Goal: Task Accomplishment & Management: Use online tool/utility

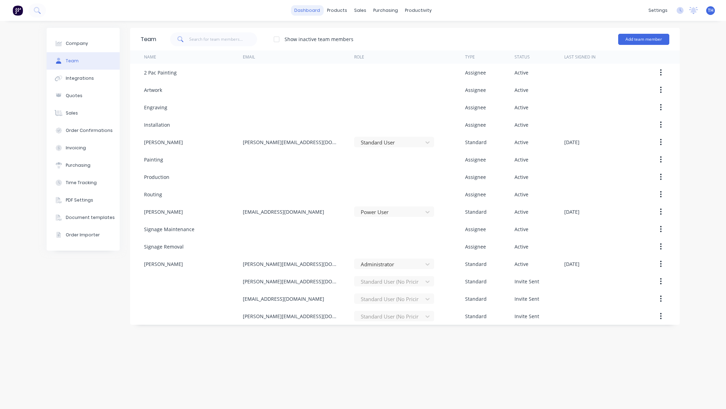
click at [312, 11] on link "dashboard" at bounding box center [307, 10] width 33 height 10
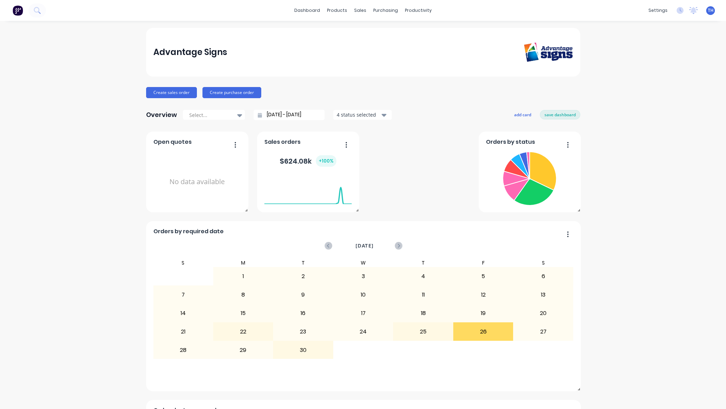
click at [377, 113] on div "4 status selected" at bounding box center [359, 114] width 44 height 7
click at [430, 112] on div "Overview Select... 30/08/25 - 30/09/25 4 status selected Include draft Include …" at bounding box center [363, 115] width 434 height 14
click at [524, 113] on button "add card" at bounding box center [522, 114] width 26 height 9
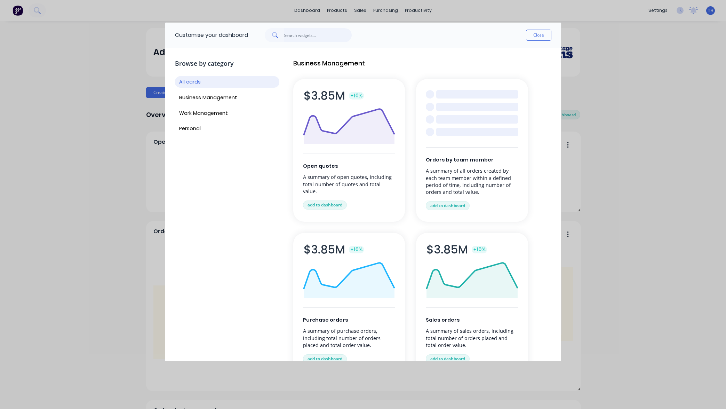
click at [309, 34] on input "text" at bounding box center [318, 35] width 68 height 14
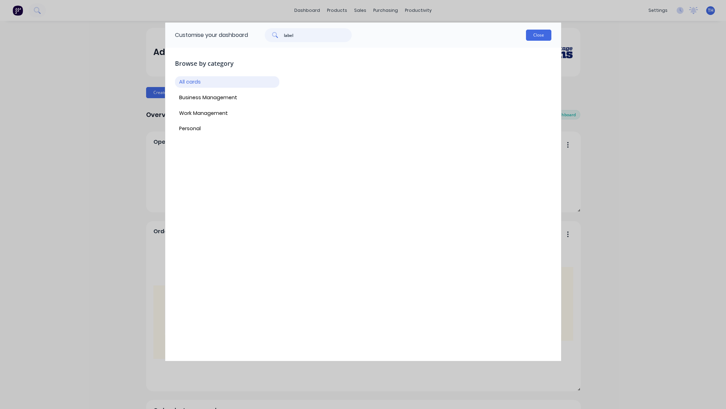
type input "label"
click at [544, 36] on button "Close" at bounding box center [538, 35] width 25 height 11
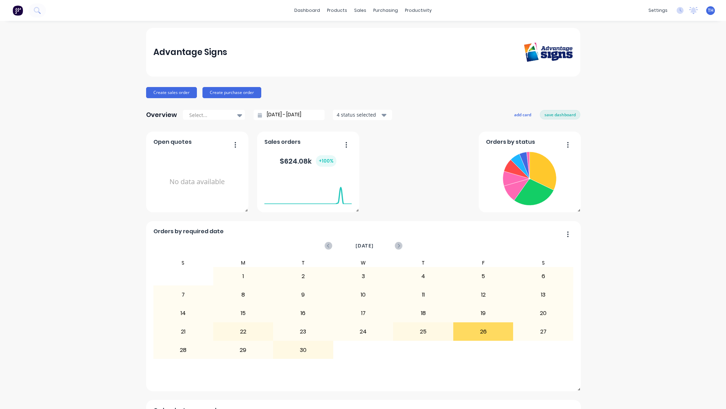
click at [386, 30] on div "Sales Orders" at bounding box center [386, 33] width 29 height 6
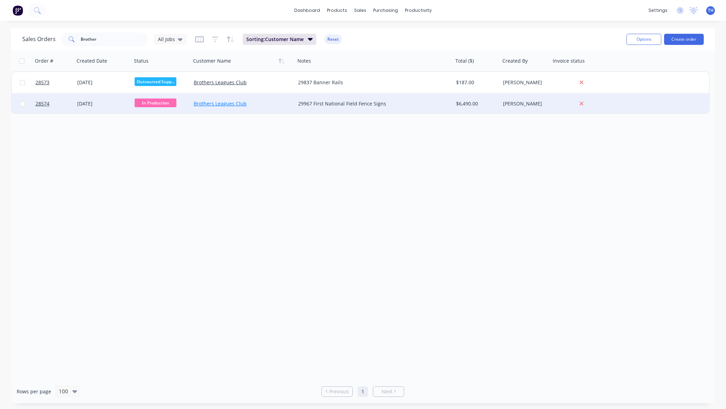
click at [228, 103] on link "Brothers Leagues Club" at bounding box center [220, 103] width 53 height 7
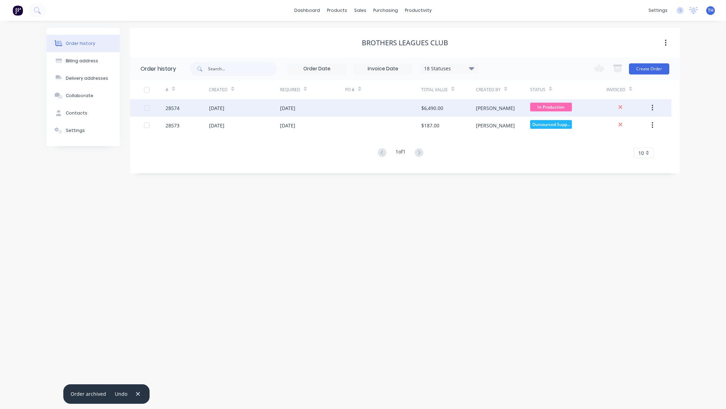
click at [482, 107] on div "Todd" at bounding box center [495, 107] width 39 height 7
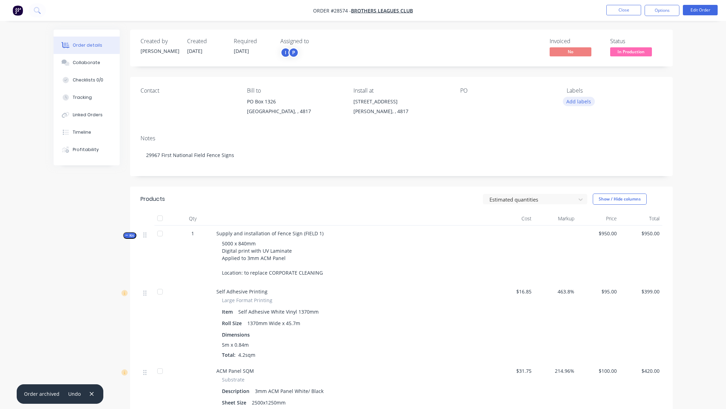
click at [584, 99] on button "Add labels" at bounding box center [579, 101] width 32 height 9
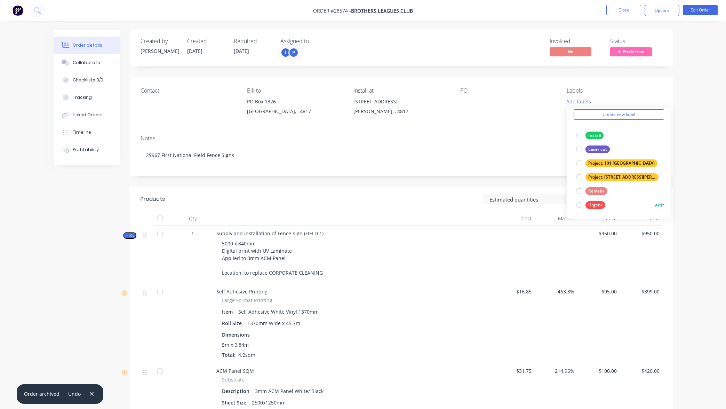
scroll to position [28, 0]
click at [594, 205] on div "Urgent" at bounding box center [595, 205] width 20 height 8
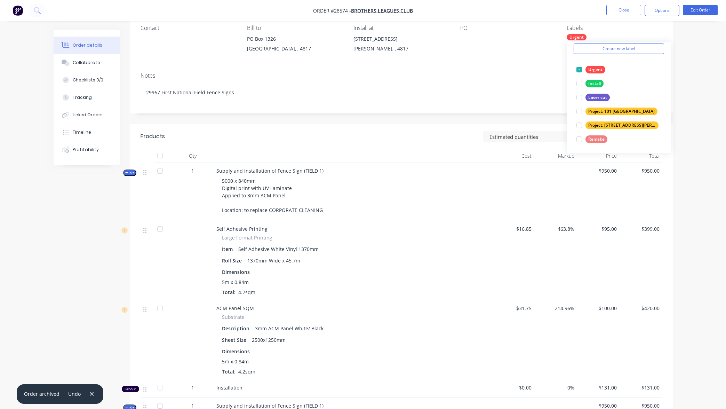
click at [520, 72] on div "Notes" at bounding box center [401, 75] width 522 height 7
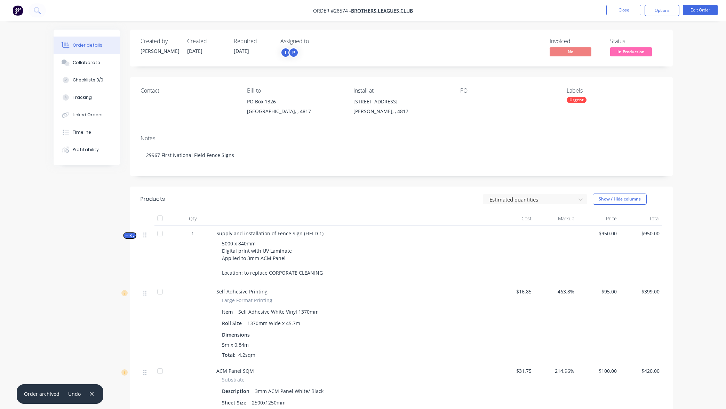
scroll to position [0, 0]
click at [580, 99] on div "Urgent" at bounding box center [576, 100] width 20 height 6
click at [663, 201] on button "edit" at bounding box center [667, 201] width 9 height 7
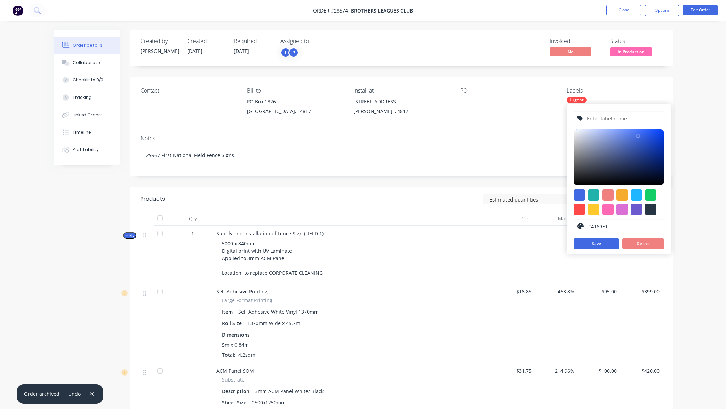
type input "Project: 101 Lilydale"
type input "#FFC82C"
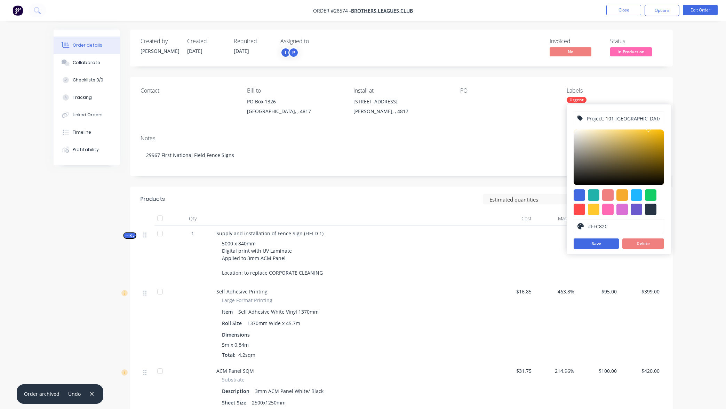
drag, startPoint x: 638, startPoint y: 118, endPoint x: 565, endPoint y: 114, distance: 72.8
click at [567, 114] on div "Project: 101 Lilydale #FFC82C hex #FFC82C Save Delete" at bounding box center [618, 179] width 104 height 150
type input "Artwork"
click at [605, 210] on div at bounding box center [607, 208] width 11 height 11
type input "#FF69B4"
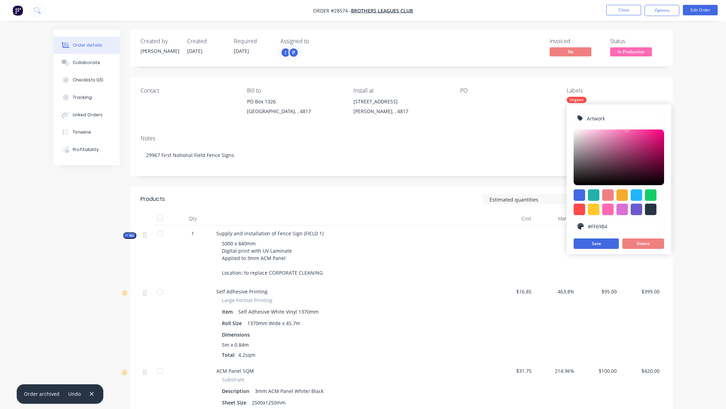
click at [625, 51] on span "In Production" at bounding box center [631, 51] width 42 height 9
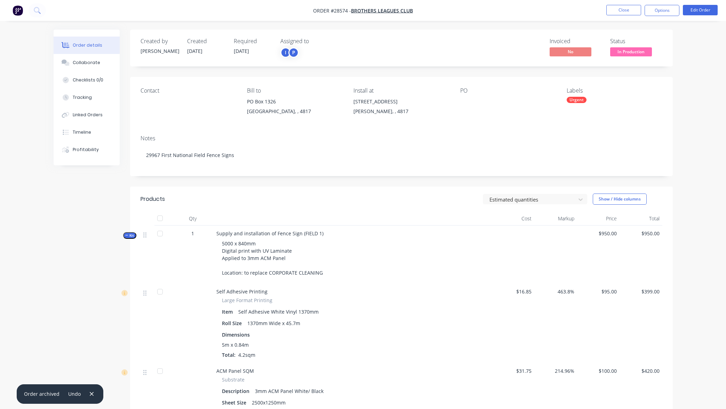
click at [580, 100] on div "Urgent" at bounding box center [576, 100] width 20 height 6
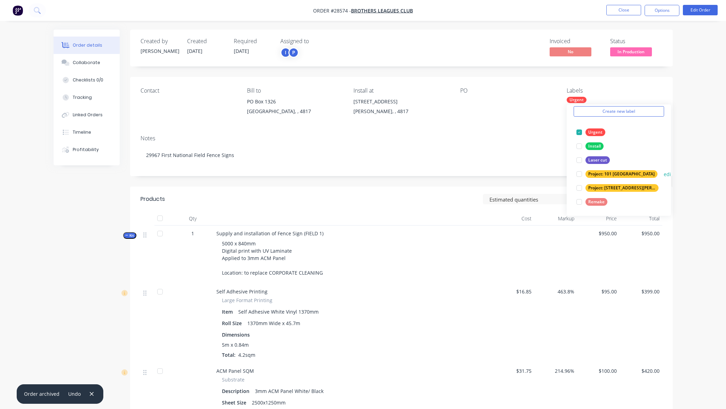
scroll to position [28, 0]
click at [663, 174] on button "edit" at bounding box center [667, 173] width 9 height 7
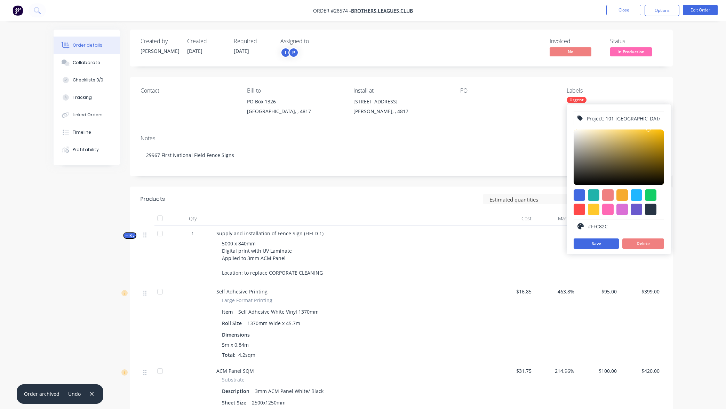
click at [615, 119] on input "Project: 101 Lilydale" at bounding box center [623, 118] width 74 height 13
drag, startPoint x: 637, startPoint y: 118, endPoint x: 554, endPoint y: 115, distance: 83.1
drag, startPoint x: 636, startPoint y: 119, endPoint x: 563, endPoint y: 112, distance: 73.7
click at [576, 112] on div "Project: 101 Lilydale" at bounding box center [618, 118] width 90 height 14
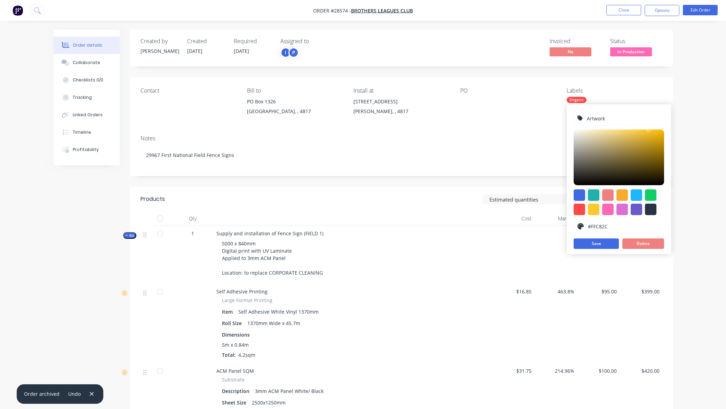
type input "Artwork"
click at [595, 195] on div at bounding box center [593, 194] width 11 height 11
type input "#20B2AA"
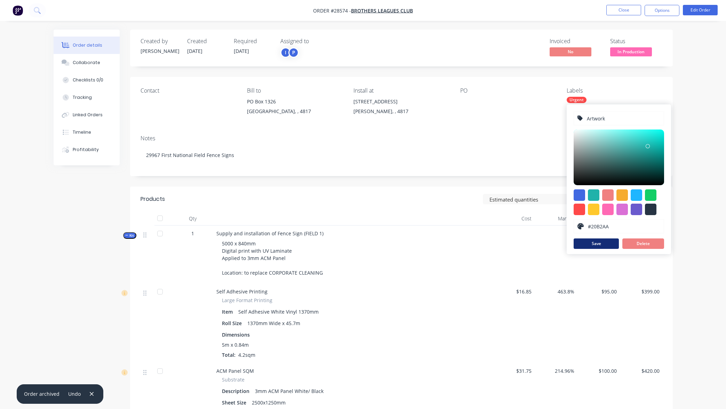
click at [606, 243] on button "Save" at bounding box center [595, 243] width 45 height 10
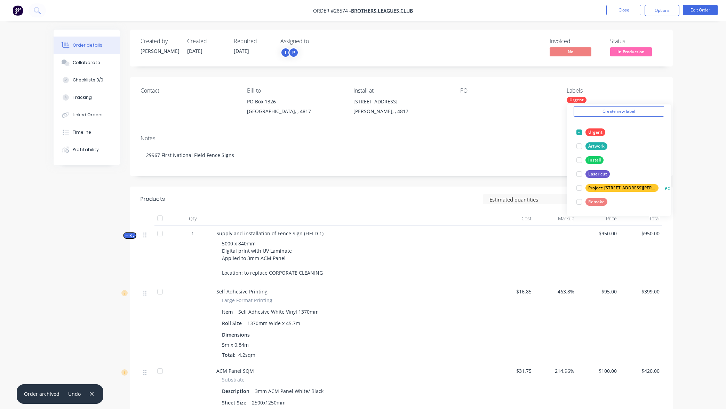
click at [664, 187] on button "edit" at bounding box center [668, 187] width 9 height 7
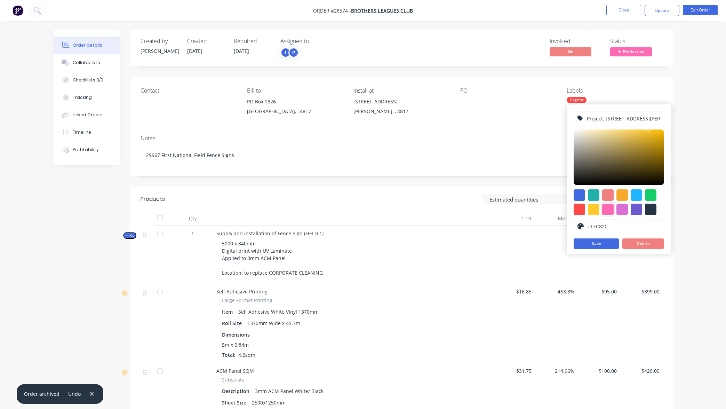
click at [609, 209] on div at bounding box center [607, 208] width 11 height 11
type input "#FF69B4"
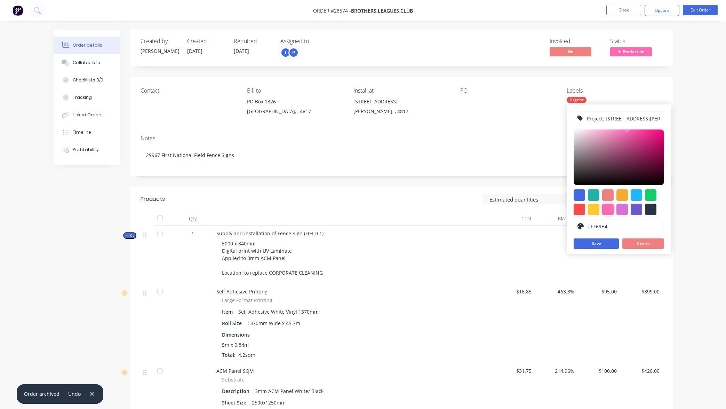
click at [600, 118] on input "Project: 12 Smith St" at bounding box center [623, 118] width 74 height 13
drag, startPoint x: 637, startPoint y: 117, endPoint x: 569, endPoint y: 113, distance: 68.3
click at [569, 113] on div "Project: 12 Smith St #FF69B4 hex #FF69B4 Save Delete" at bounding box center [618, 179] width 104 height 150
type input "Production"
click at [600, 241] on button "Save" at bounding box center [595, 243] width 45 height 10
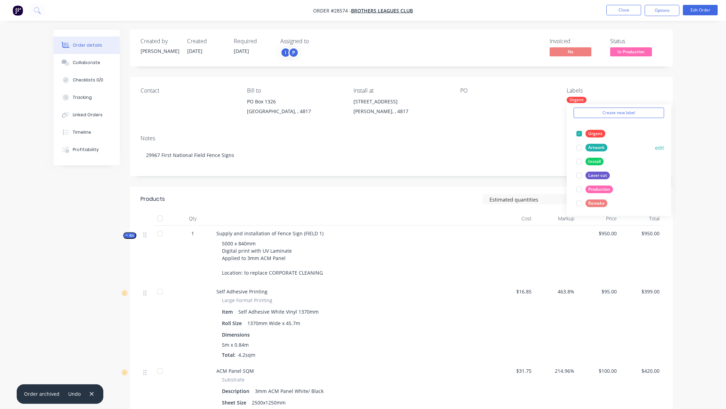
scroll to position [26, 0]
click at [623, 115] on button "Create new label" at bounding box center [618, 113] width 90 height 10
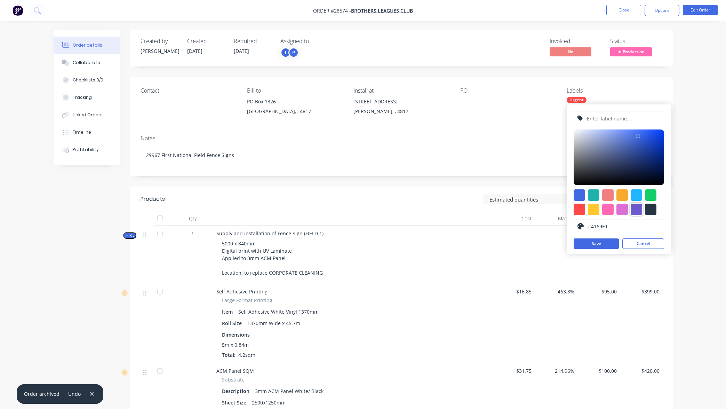
drag, startPoint x: 637, startPoint y: 212, endPoint x: 635, endPoint y: 175, distance: 37.6
click at [637, 212] on div at bounding box center [635, 208] width 11 height 11
type input "#6A5ACD"
click at [616, 118] on input "text" at bounding box center [623, 118] width 74 height 13
type input "Routing"
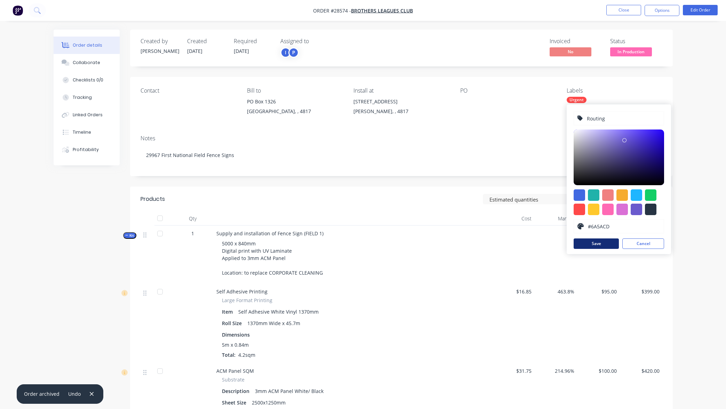
click at [600, 244] on button "Save" at bounding box center [595, 243] width 45 height 10
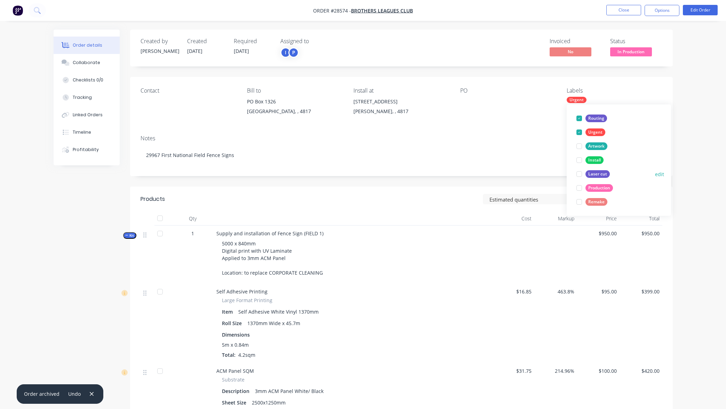
scroll to position [42, 0]
click at [580, 116] on div at bounding box center [579, 118] width 14 height 14
click at [578, 100] on div "Urgent" at bounding box center [576, 100] width 20 height 6
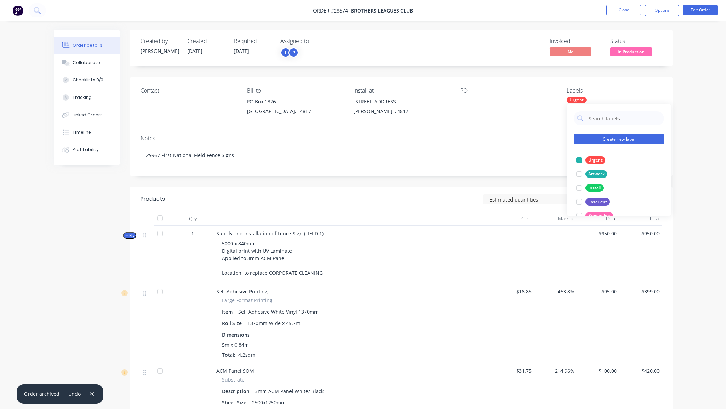
click at [608, 138] on button "Create new label" at bounding box center [618, 139] width 90 height 10
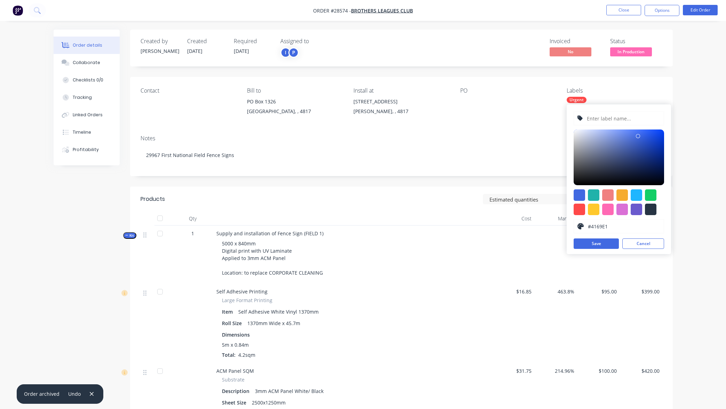
click at [605, 116] on input "text" at bounding box center [623, 118] width 74 height 13
type input "Painting"
click at [608, 210] on div at bounding box center [607, 208] width 11 height 11
type input "#FF69B4"
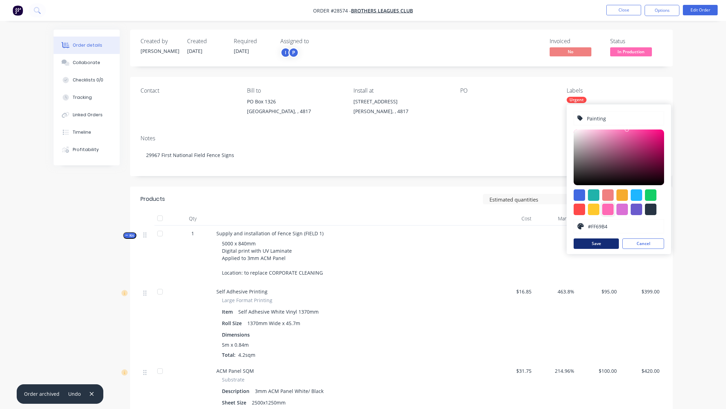
click at [605, 242] on button "Save" at bounding box center [595, 243] width 45 height 10
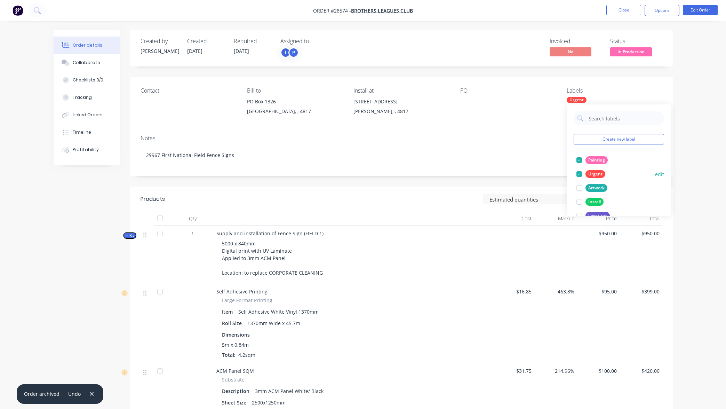
scroll to position [30, 0]
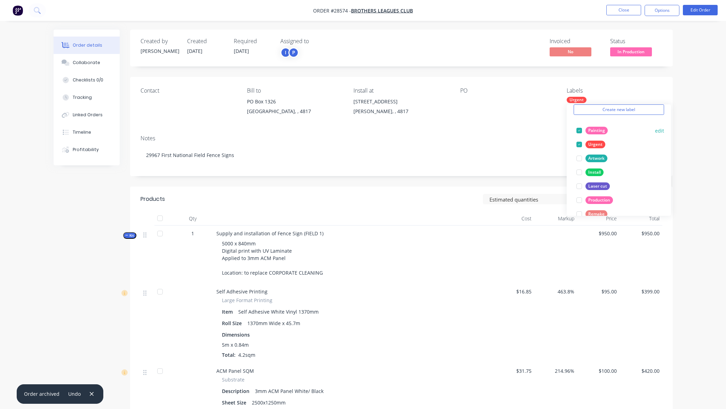
click at [577, 129] on div at bounding box center [579, 130] width 14 height 14
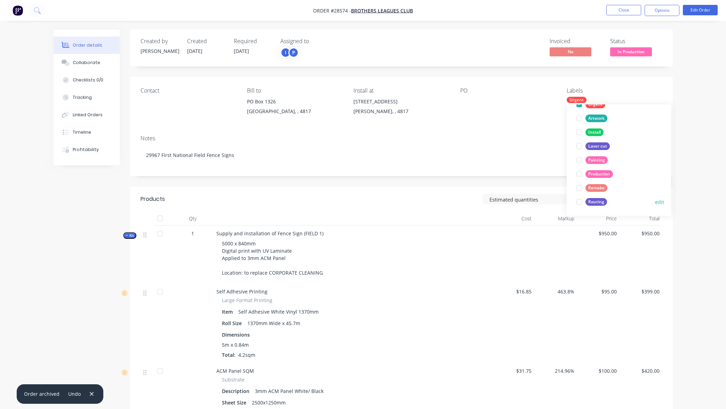
scroll to position [56, 0]
click at [599, 201] on div "Routing" at bounding box center [596, 202] width 22 height 8
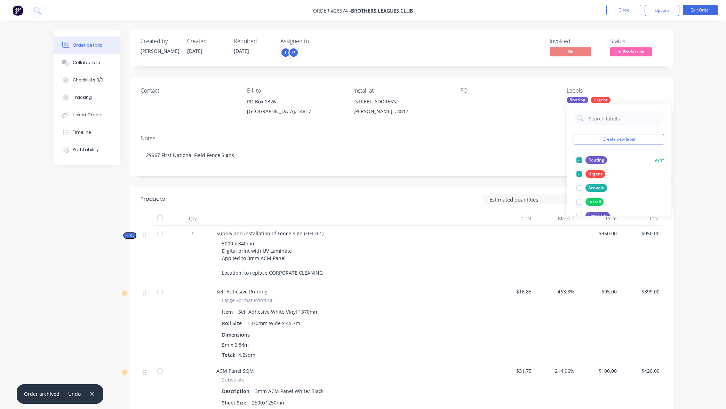
scroll to position [0, 0]
click at [658, 160] on button "edit" at bounding box center [659, 159] width 9 height 7
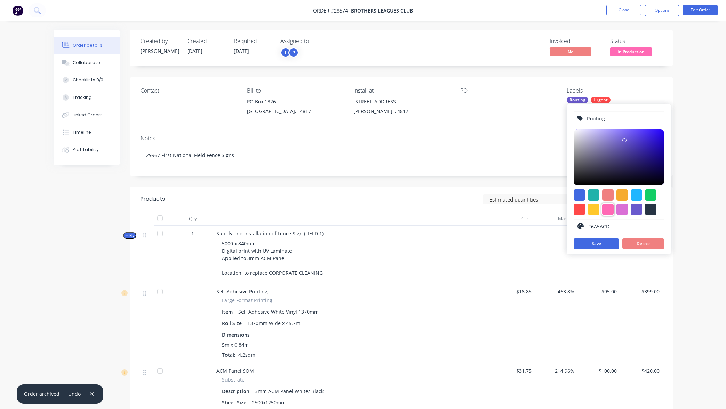
click at [608, 211] on div at bounding box center [607, 208] width 11 height 11
type input "#FF69B4"
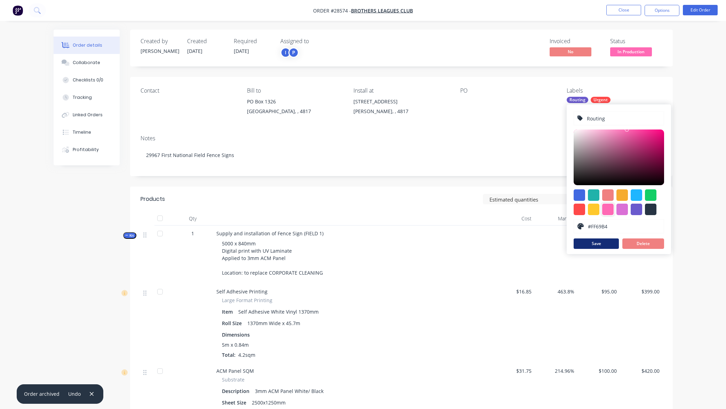
click at [599, 243] on button "Save" at bounding box center [595, 243] width 45 height 10
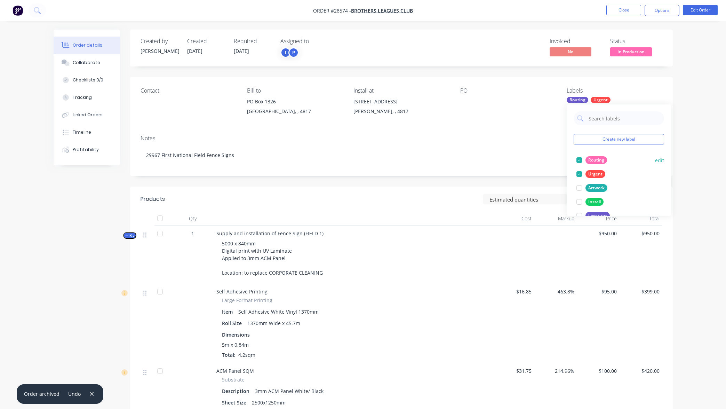
click at [579, 159] on div at bounding box center [579, 160] width 14 height 14
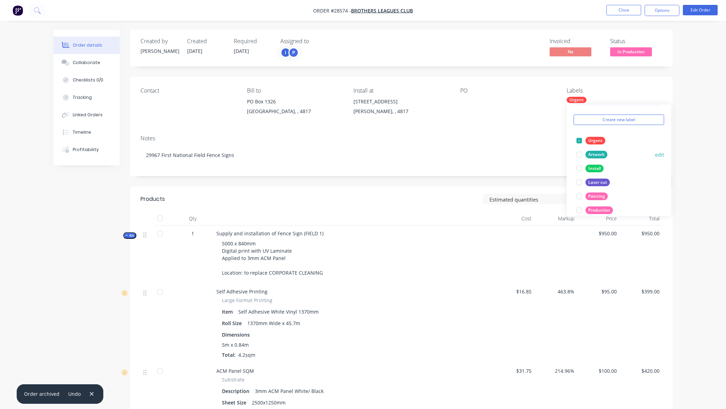
scroll to position [22, 0]
click at [597, 179] on div "Laser cut" at bounding box center [597, 180] width 24 height 8
click at [659, 137] on button "edit" at bounding box center [659, 138] width 9 height 7
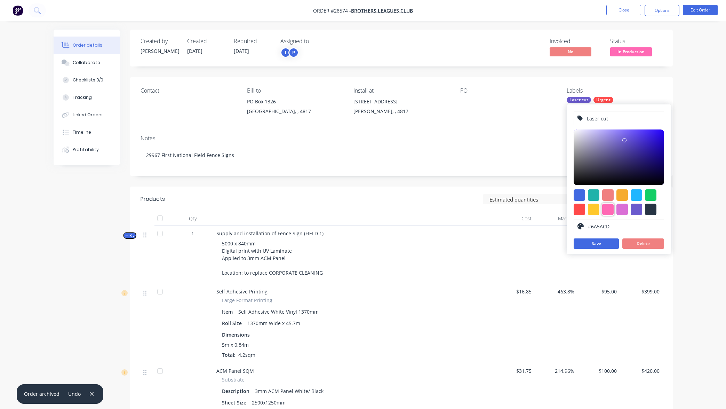
click at [607, 208] on div at bounding box center [607, 208] width 11 height 11
type input "#FF69B4"
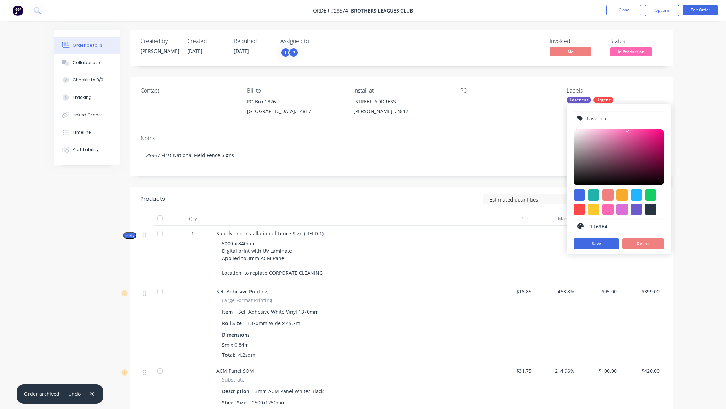
click at [600, 119] on input "Laser cut" at bounding box center [623, 118] width 74 height 13
click at [607, 118] on input "Laser Cuting" at bounding box center [623, 118] width 74 height 13
click at [586, 118] on input "Laser Cutting" at bounding box center [623, 118] width 74 height 13
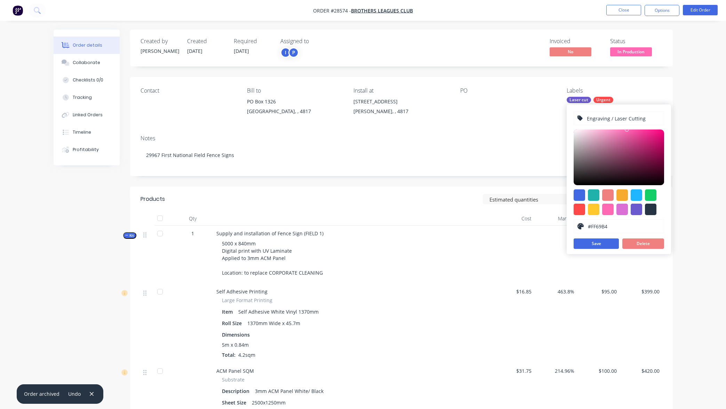
scroll to position [0, 0]
type input "Engraving / Laser Cutting"
click at [601, 242] on button "Save" at bounding box center [595, 243] width 45 height 10
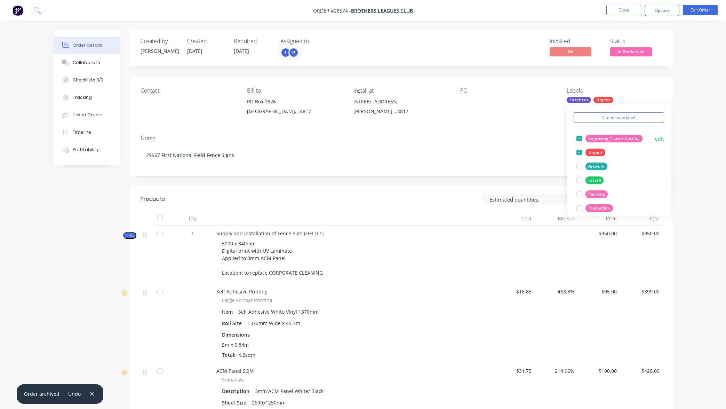
click at [580, 136] on div at bounding box center [579, 138] width 14 height 14
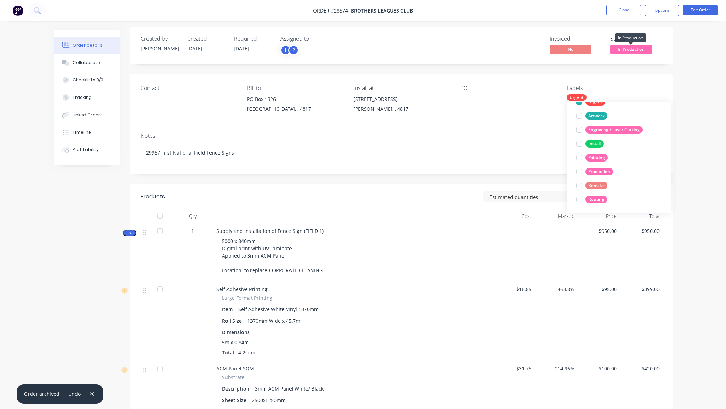
scroll to position [3, 0]
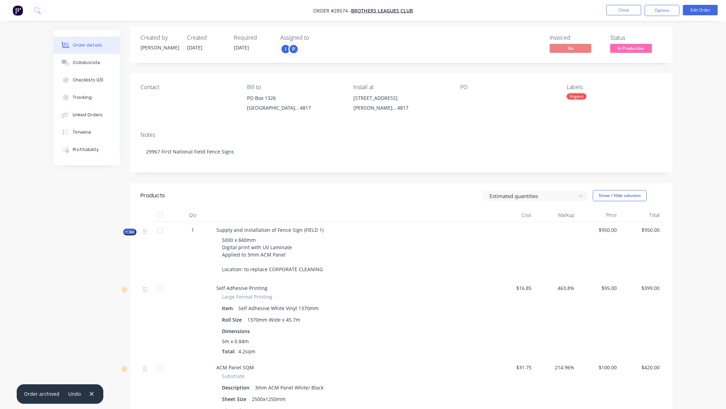
click at [633, 54] on div "Created by Todd Created 26/09/25 Required 30/09/25 Assigned to I P Invoiced No …" at bounding box center [401, 44] width 542 height 37
click at [633, 49] on span "In Production" at bounding box center [631, 47] width 42 height 9
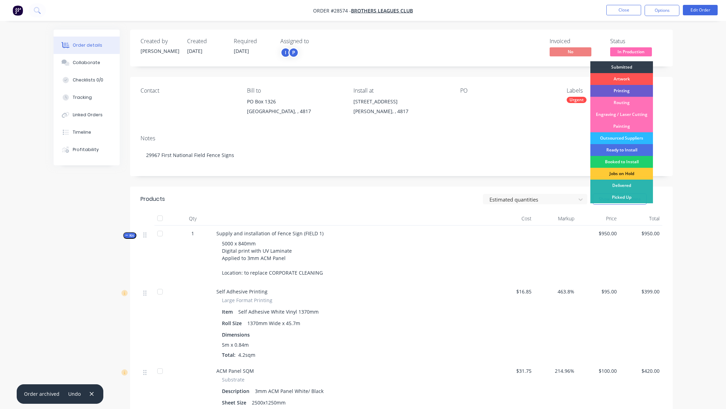
scroll to position [0, 0]
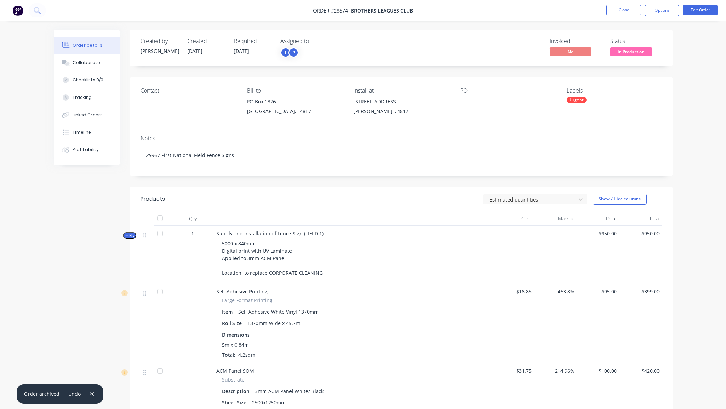
click at [579, 99] on div "Urgent" at bounding box center [576, 100] width 20 height 6
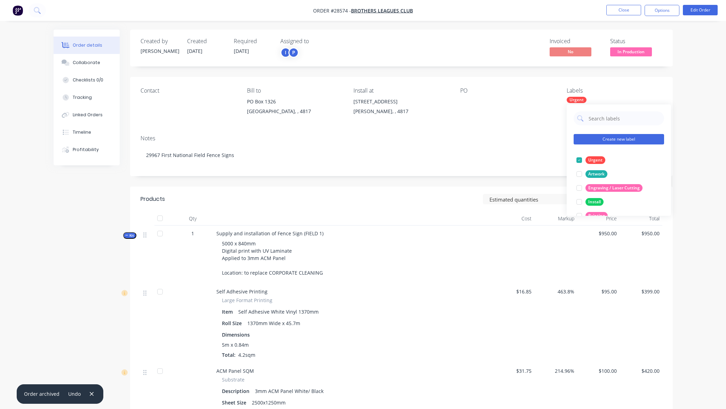
click at [627, 139] on button "Create new label" at bounding box center [618, 139] width 90 height 10
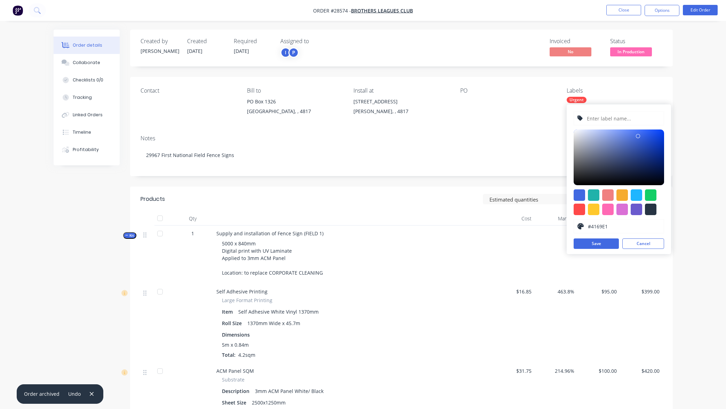
click at [625, 118] on input "text" at bounding box center [623, 118] width 74 height 13
type input "Printing"
drag, startPoint x: 635, startPoint y: 209, endPoint x: 630, endPoint y: 212, distance: 6.2
click at [635, 209] on div at bounding box center [635, 208] width 11 height 11
type input "#6A5ACD"
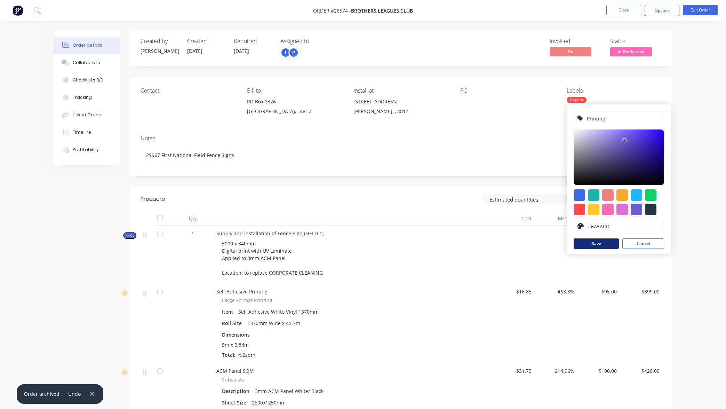
click at [603, 244] on button "Save" at bounding box center [595, 243] width 45 height 10
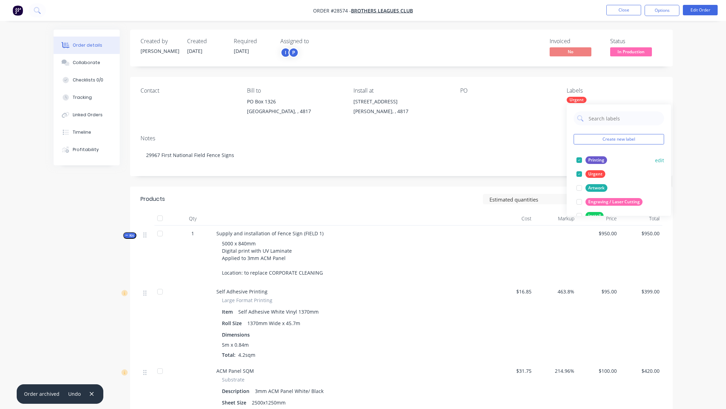
click at [580, 158] on div at bounding box center [579, 160] width 14 height 14
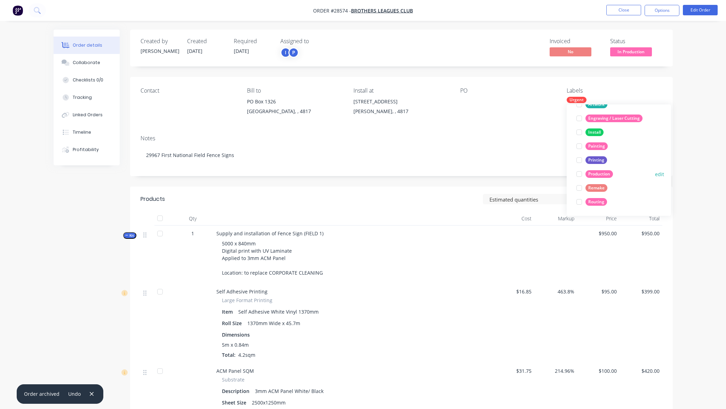
scroll to position [63, 0]
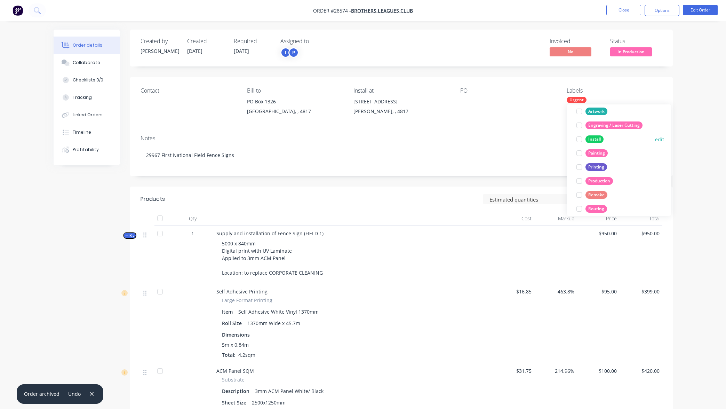
click at [594, 138] on div "Install" at bounding box center [594, 139] width 18 height 8
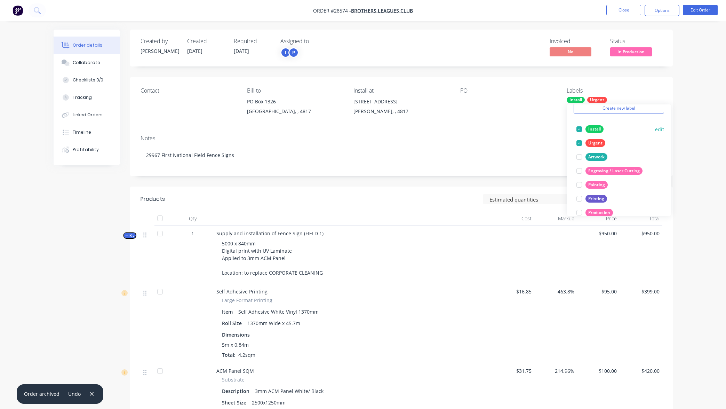
scroll to position [31, 0]
click at [580, 128] on div at bounding box center [579, 129] width 14 height 14
click at [659, 171] on button "edit" at bounding box center [659, 170] width 9 height 7
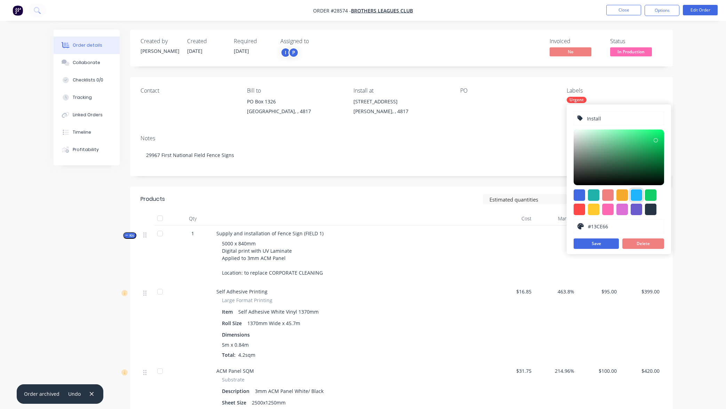
click at [636, 195] on div at bounding box center [635, 194] width 11 height 11
type input "#1FB6FF"
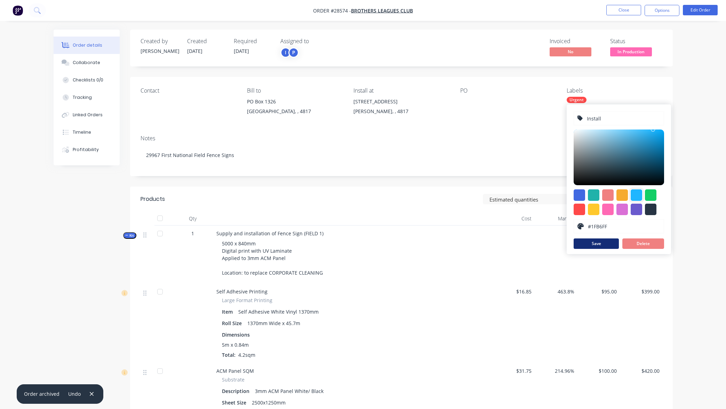
click at [601, 244] on button "Save" at bounding box center [595, 243] width 45 height 10
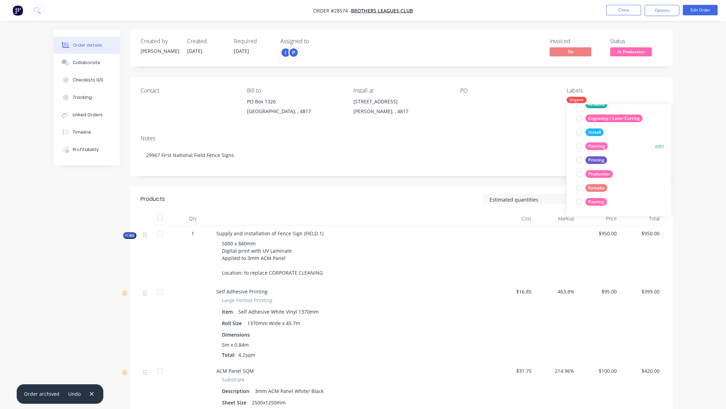
scroll to position [70, 0]
click at [628, 51] on span "In Production" at bounding box center [631, 51] width 42 height 9
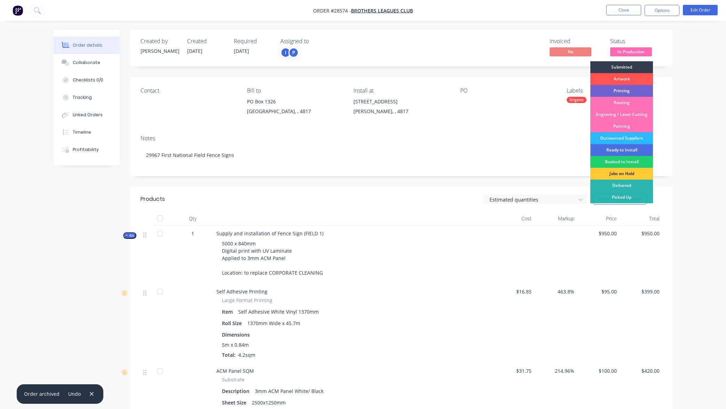
scroll to position [0, 0]
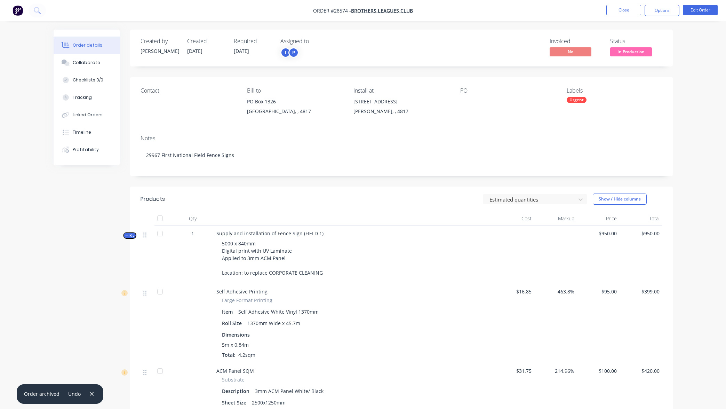
scroll to position [0, 0]
click at [579, 99] on div "Urgent" at bounding box center [576, 100] width 20 height 6
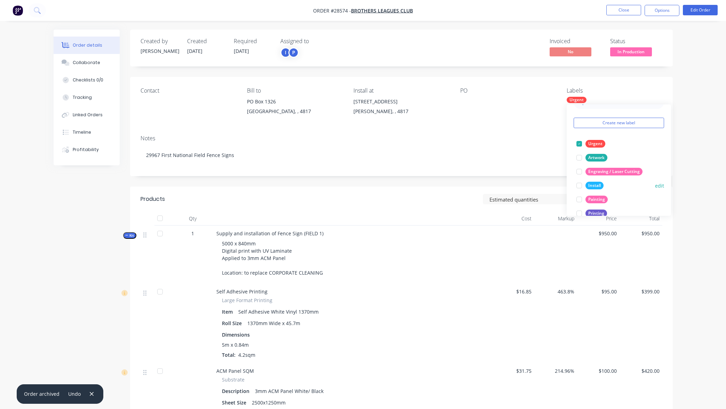
scroll to position [19, 0]
click at [658, 182] on button "edit" at bounding box center [659, 182] width 9 height 7
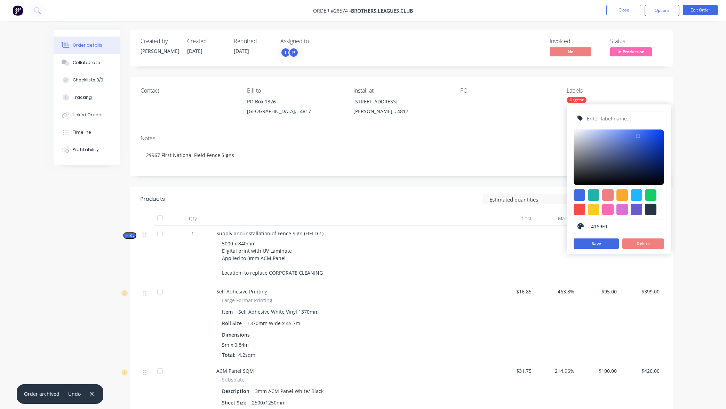
type input "Install"
click at [579, 196] on div at bounding box center [578, 194] width 11 height 11
type input "#4169E1"
click at [609, 245] on button "Save" at bounding box center [595, 243] width 45 height 10
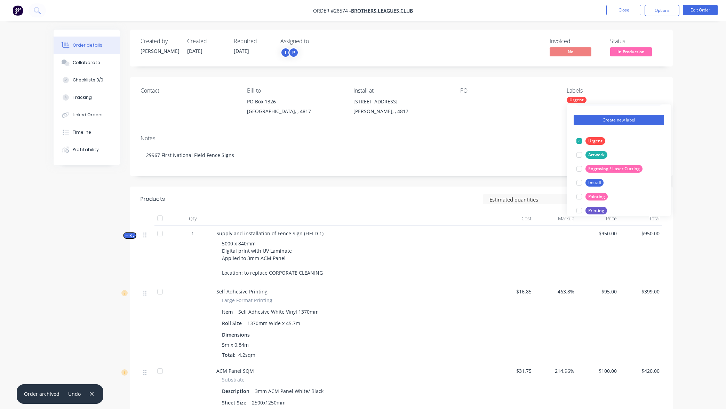
click at [625, 119] on button "Create new label" at bounding box center [618, 120] width 90 height 10
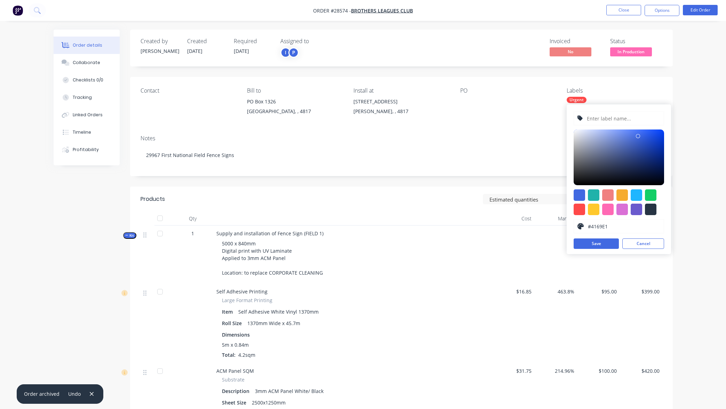
click at [624, 115] on input "text" at bounding box center [623, 118] width 74 height 13
type input "Outsourced Suppliers"
click at [638, 196] on div at bounding box center [635, 194] width 11 height 11
type input "#1FB6FF"
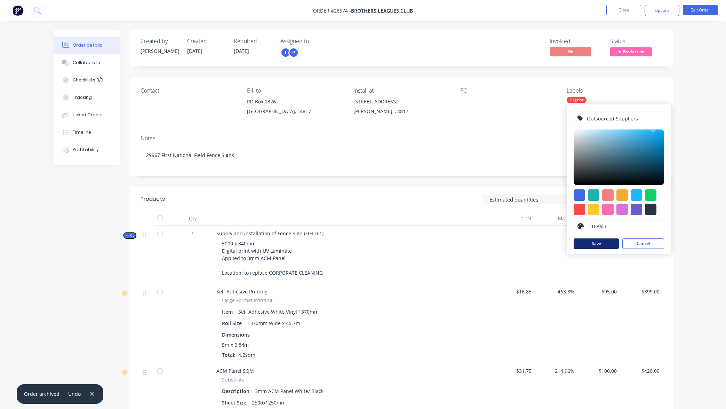
click at [603, 243] on button "Save" at bounding box center [595, 243] width 45 height 10
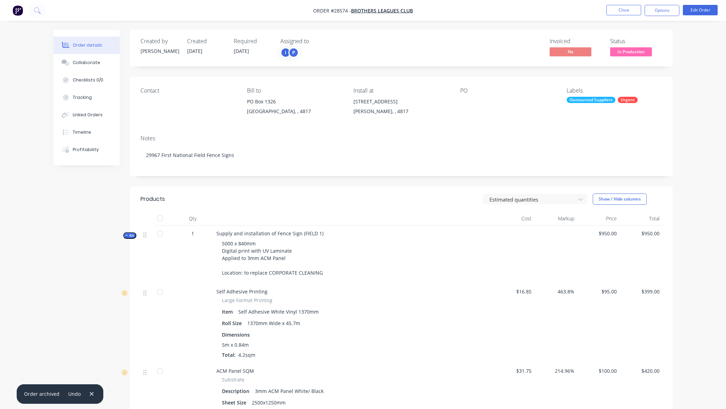
click at [604, 102] on div "Outsourced Suppliers" at bounding box center [590, 100] width 49 height 6
click at [579, 159] on div at bounding box center [579, 160] width 14 height 14
click at [576, 99] on div "Urgent" at bounding box center [576, 100] width 20 height 6
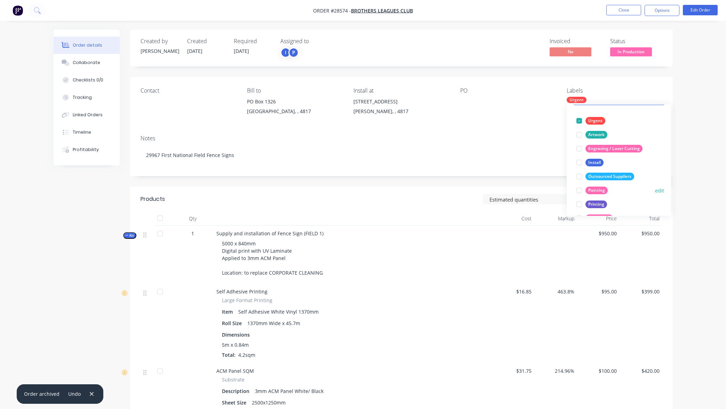
scroll to position [39, 0]
click at [637, 53] on span "In Production" at bounding box center [631, 51] width 42 height 9
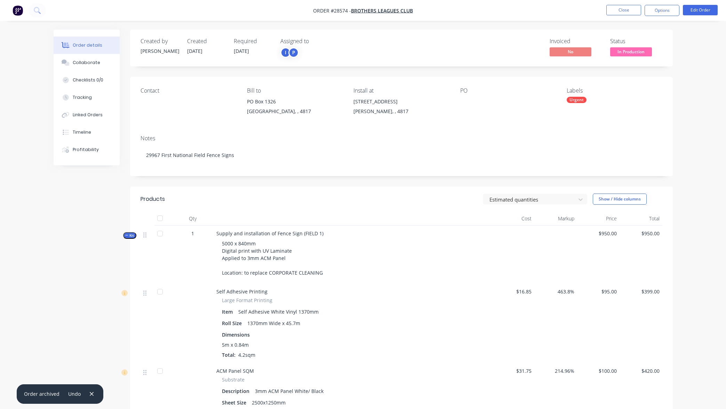
click at [668, 103] on div "Contact Bill to PO Box 1326 Thuringowa Central, , 4817 Install at 14 Golf Links…" at bounding box center [401, 103] width 542 height 53
click at [578, 100] on div "Urgent" at bounding box center [576, 100] width 20 height 6
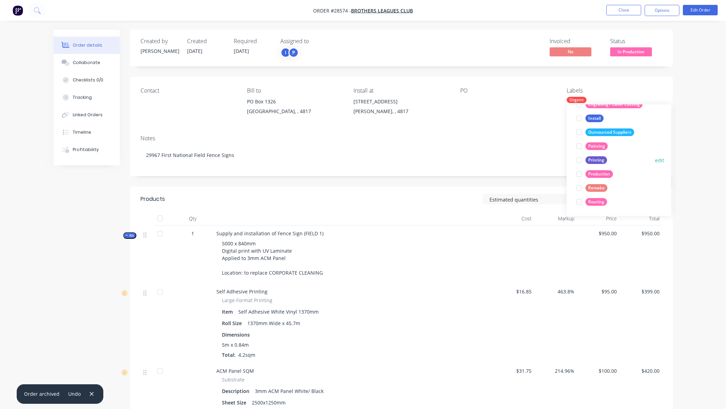
scroll to position [83, 0]
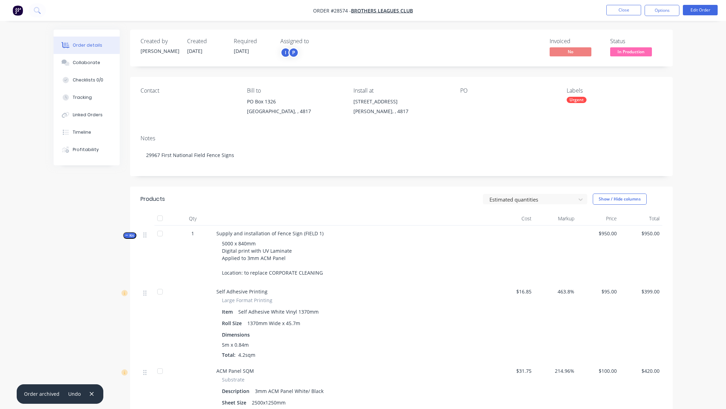
scroll to position [0, 0]
click at [624, 9] on button "Close" at bounding box center [623, 10] width 35 height 10
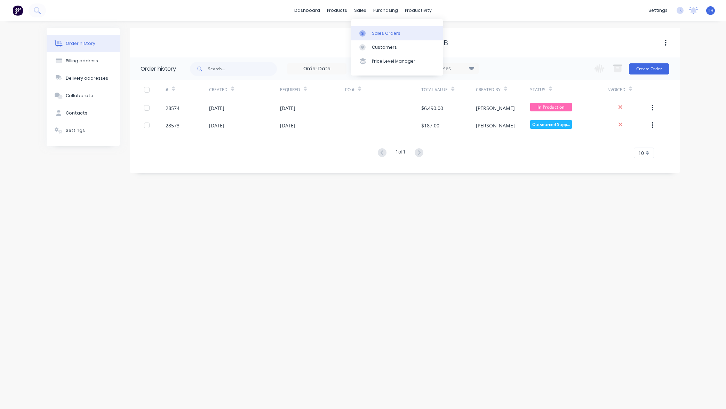
click at [377, 33] on div "Sales Orders" at bounding box center [386, 33] width 29 height 6
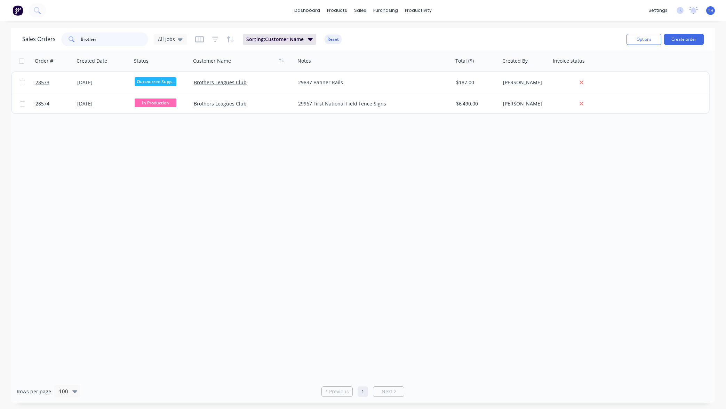
drag, startPoint x: 112, startPoint y: 39, endPoint x: 74, endPoint y: 36, distance: 38.0
click at [73, 37] on div "Brother" at bounding box center [104, 39] width 87 height 14
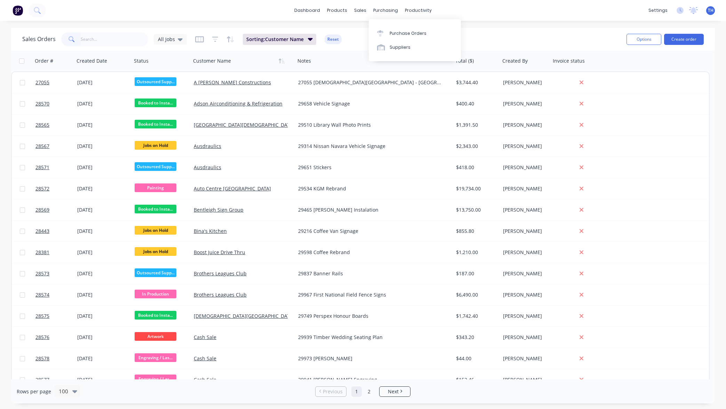
click at [489, 37] on div "Sales Orders All Jobs Sorting: Customer Name Reset" at bounding box center [321, 39] width 598 height 17
click at [291, 39] on span "Sorting: Customer Name" at bounding box center [274, 39] width 57 height 7
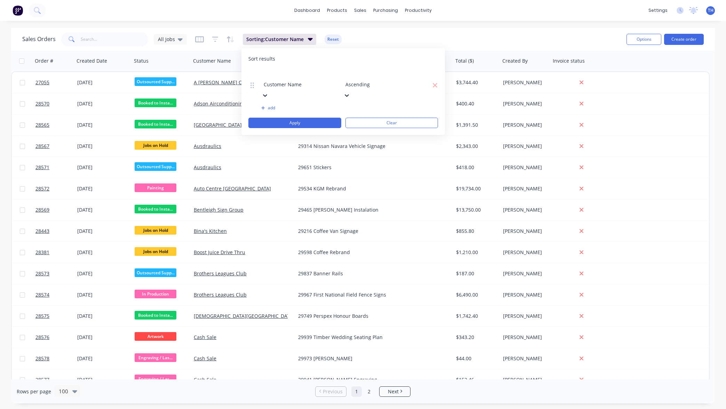
click at [414, 42] on div "Sales Orders All Jobs Sorting: Customer Name Reset" at bounding box center [321, 39] width 598 height 17
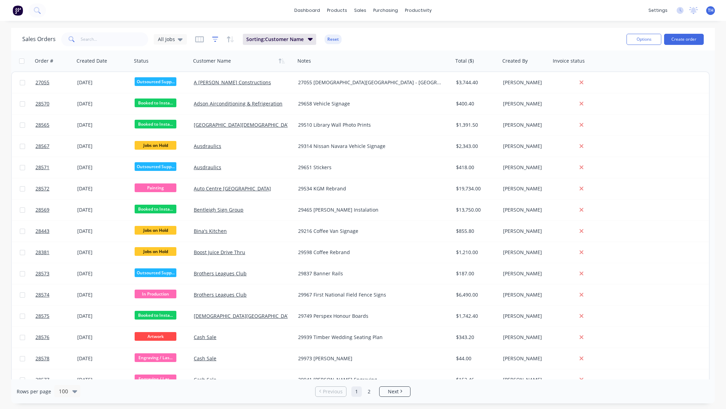
click at [213, 40] on icon "button" at bounding box center [215, 39] width 6 height 7
click at [220, 28] on div "Sales Orders All Jobs Sorting: Customer Name Reset Options Create order" at bounding box center [362, 39] width 703 height 23
click at [199, 40] on icon "button" at bounding box center [198, 39] width 3 height 5
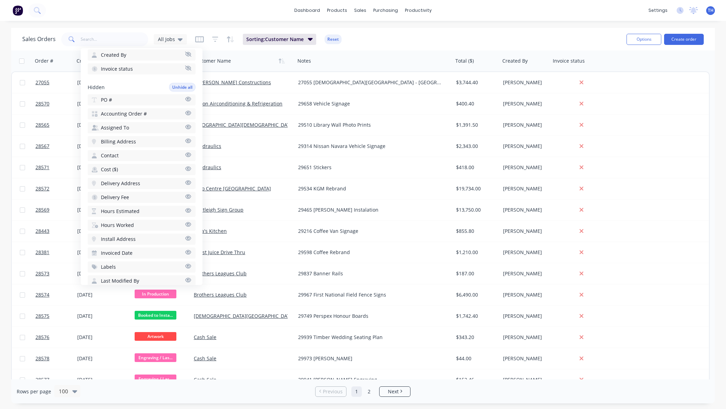
scroll to position [141, 0]
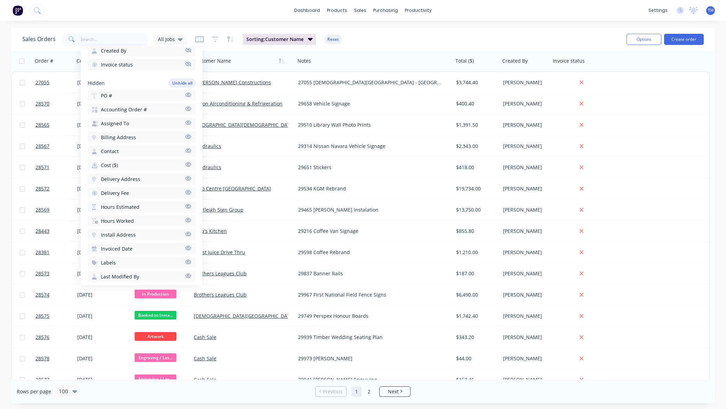
click at [188, 261] on icon "button" at bounding box center [188, 261] width 6 height 5
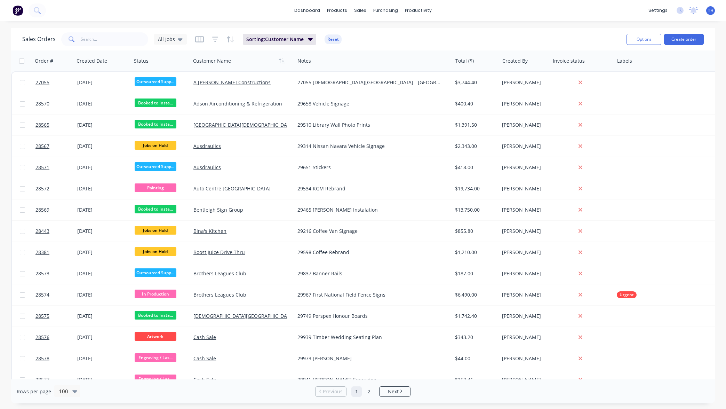
click at [535, 33] on div "Sales Orders All Jobs Sorting: Customer Name Reset" at bounding box center [321, 39] width 598 height 17
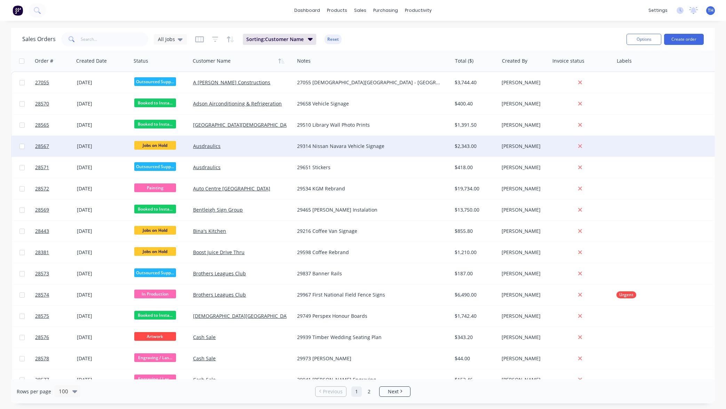
scroll to position [0, 0]
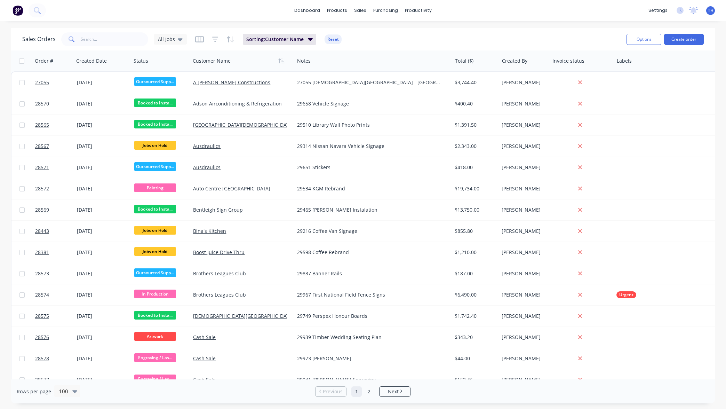
drag, startPoint x: 623, startPoint y: 60, endPoint x: 635, endPoint y: 60, distance: 11.5
click at [635, 60] on div at bounding box center [679, 61] width 127 height 14
drag, startPoint x: 629, startPoint y: 62, endPoint x: 635, endPoint y: 57, distance: 8.4
click at [635, 57] on div at bounding box center [679, 61] width 127 height 14
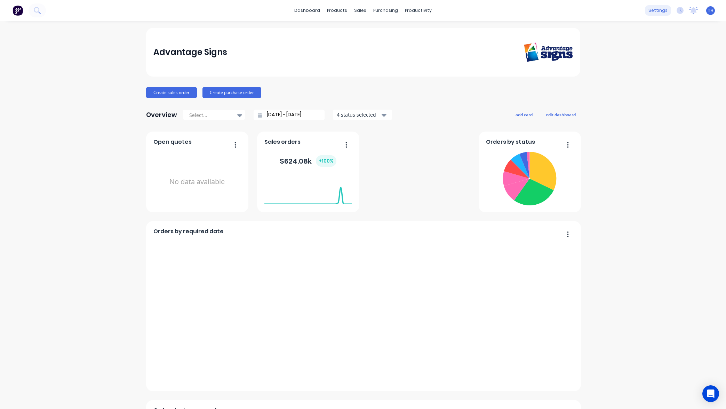
click at [656, 11] on div "settings" at bounding box center [658, 10] width 26 height 10
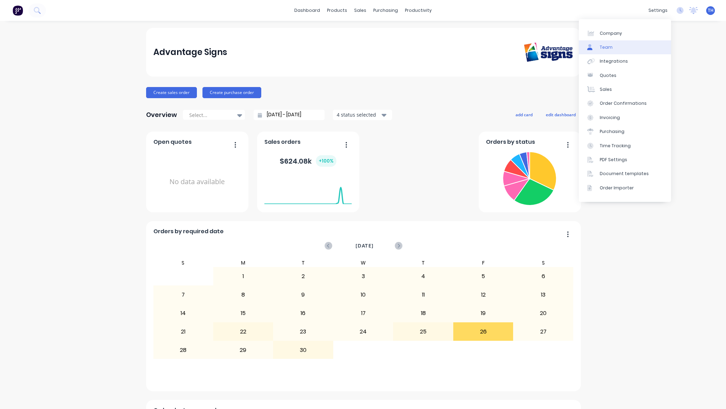
click at [622, 47] on link "Team" at bounding box center [625, 47] width 92 height 14
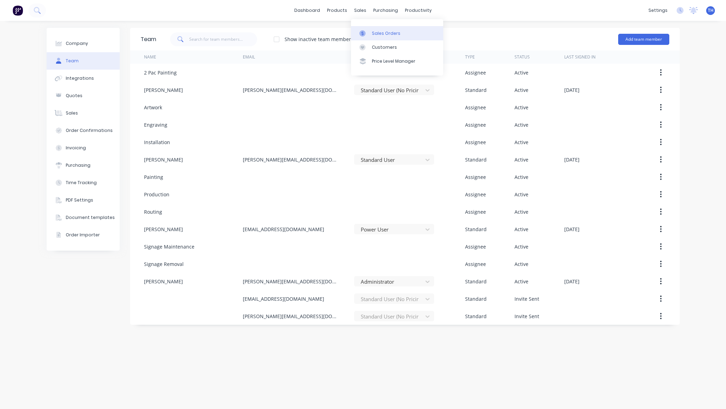
click at [384, 34] on div "Sales Orders" at bounding box center [386, 33] width 29 height 6
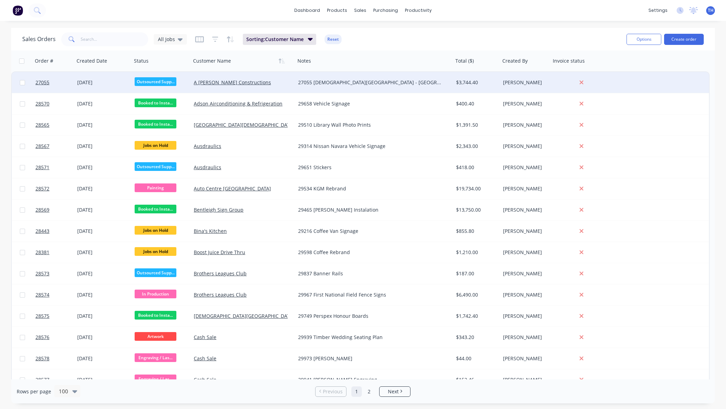
click at [155, 82] on span "Outsourced Supp..." at bounding box center [156, 81] width 42 height 9
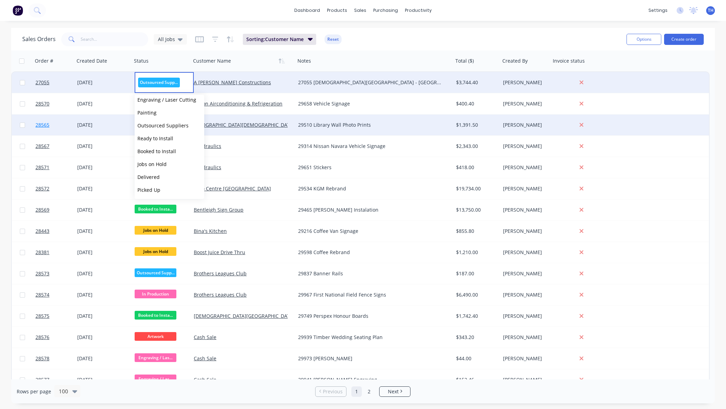
scroll to position [68, 0]
